Goal: Communication & Community: Answer question/provide support

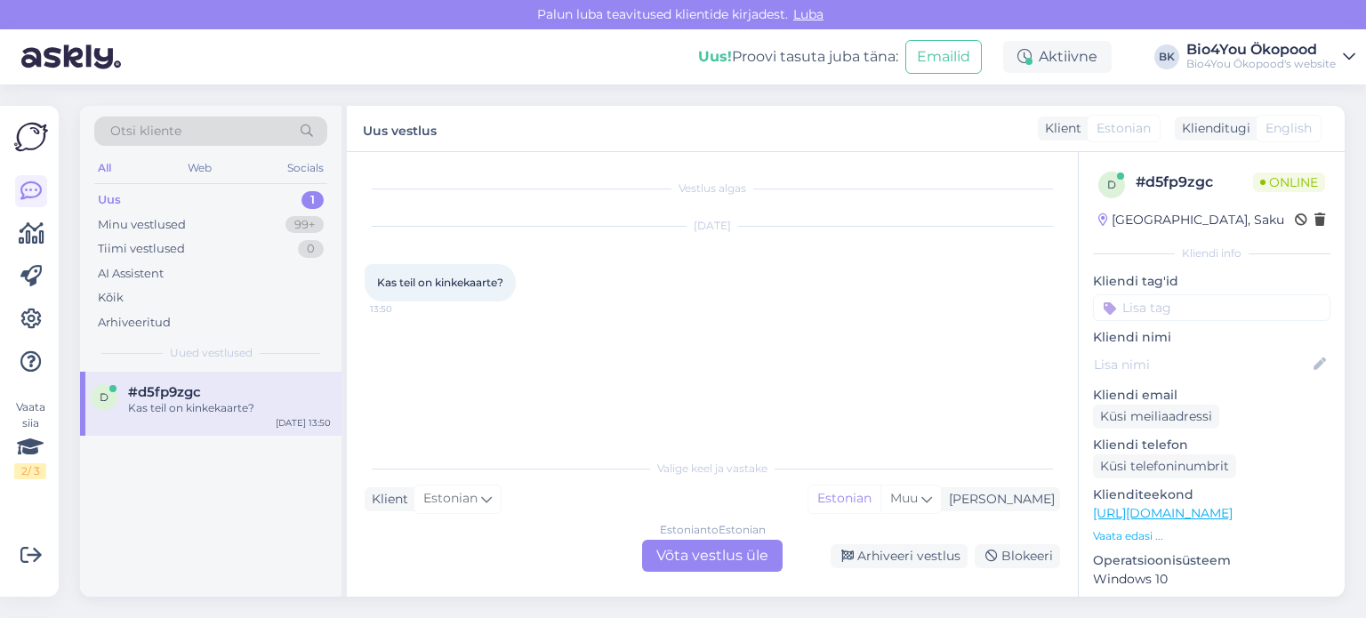
click at [739, 543] on div "Estonian to Estonian Võta vestlus üle" at bounding box center [712, 556] width 140 height 32
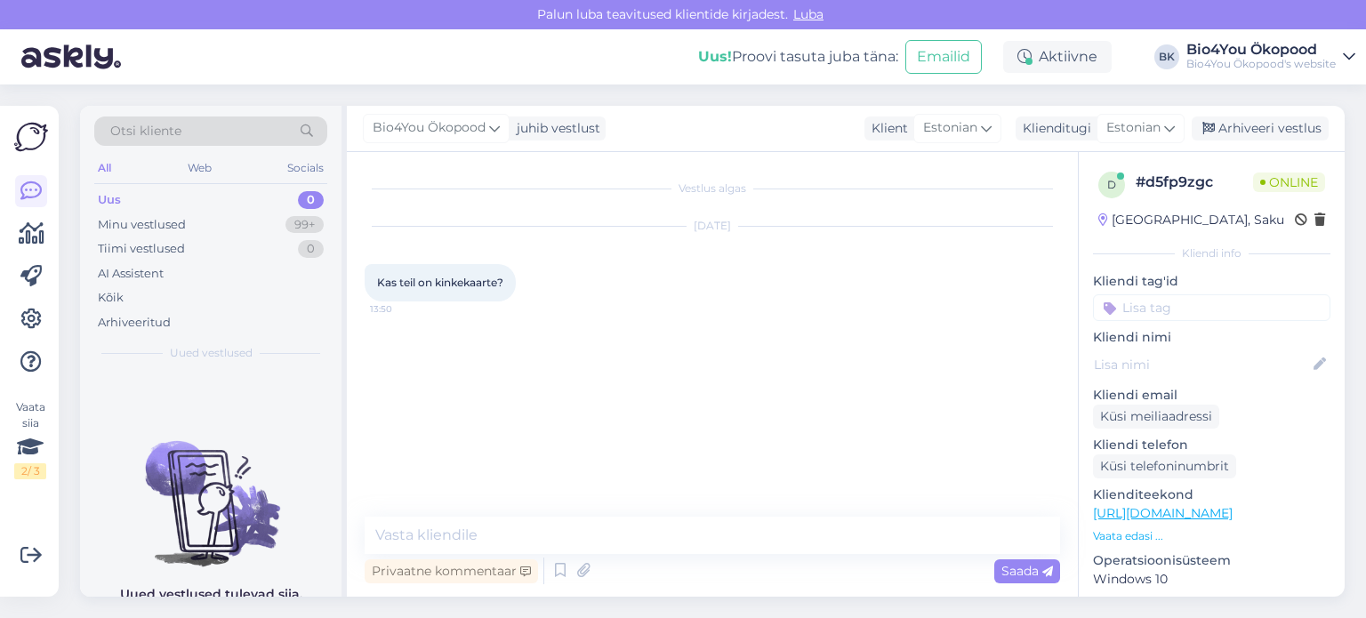
click at [654, 565] on div "Privaatne kommentaar Saada" at bounding box center [712, 571] width 695 height 34
click at [506, 534] on textarea at bounding box center [712, 535] width 695 height 37
type textarea "Tere!"
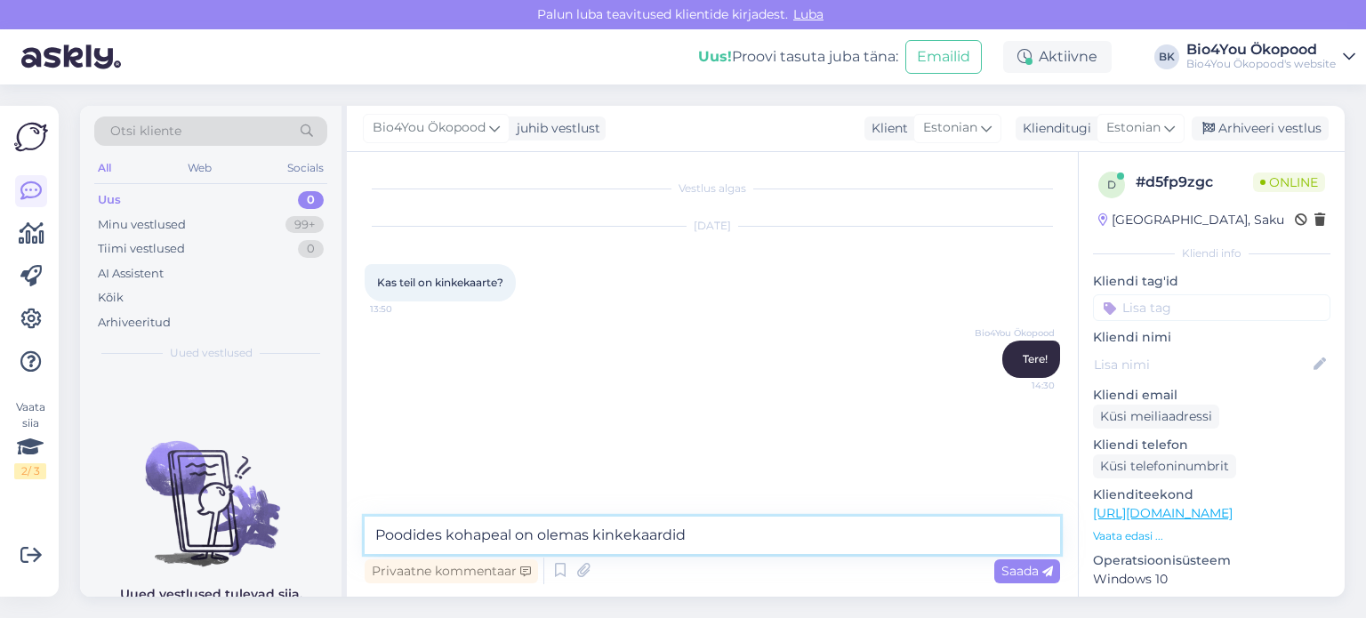
type textarea "Poodides kohapeal on olemas kinkekaardid."
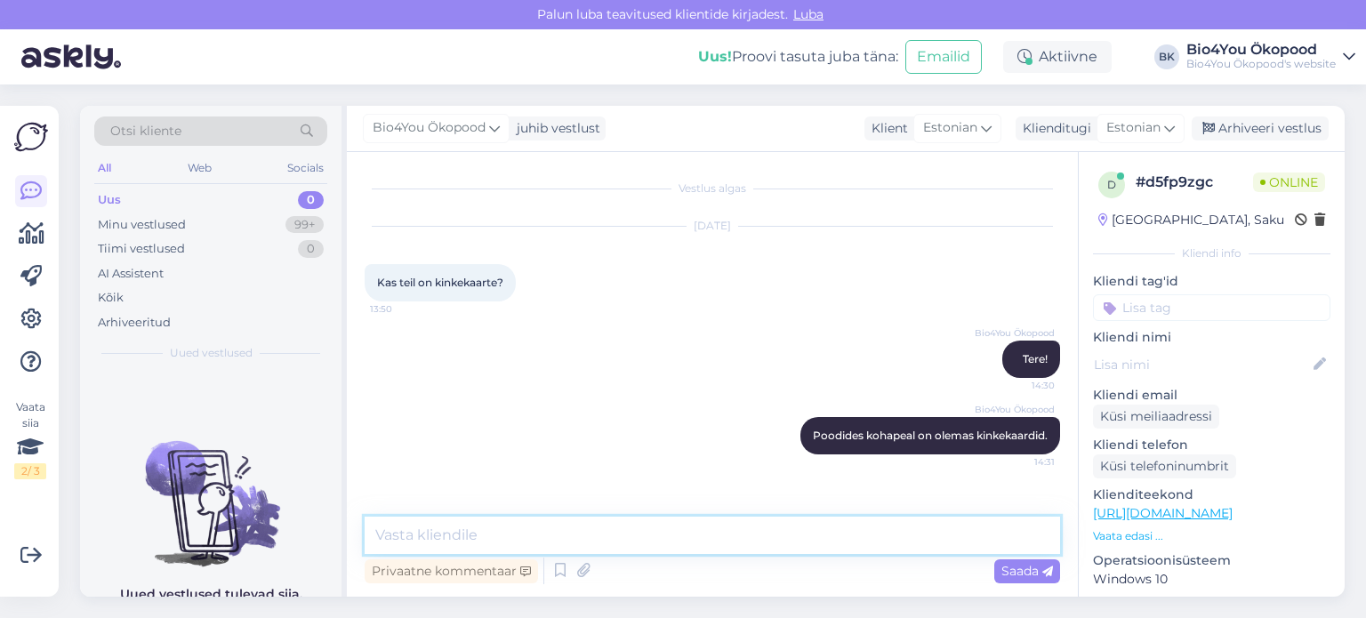
click at [429, 530] on textarea at bounding box center [712, 535] width 695 height 37
type textarea "E"
type textarea "Neid saab realiseerida ka ainult kaupluses."
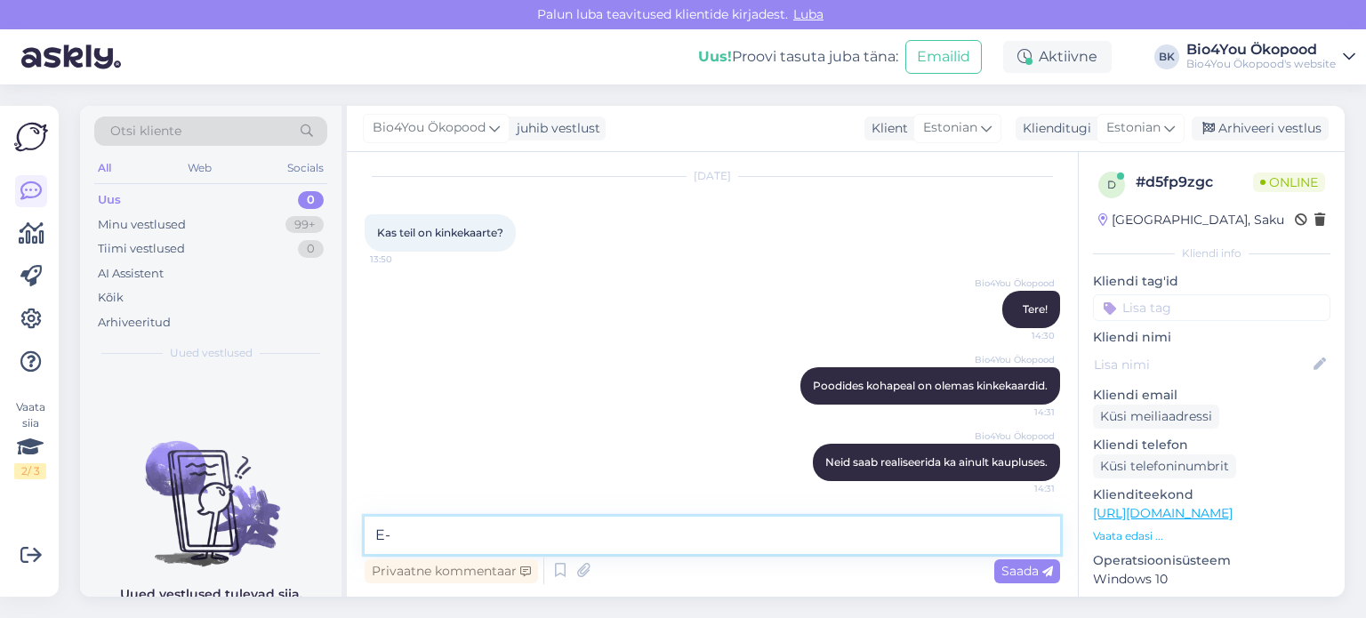
type textarea "E"
